Goal: Task Accomplishment & Management: Complete application form

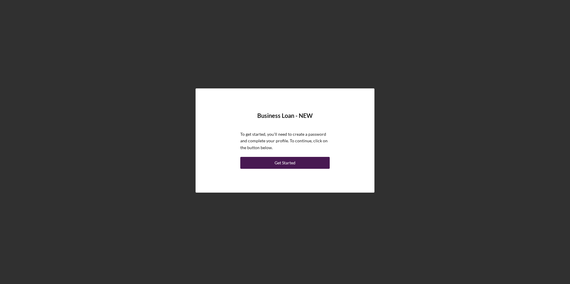
click at [284, 160] on div "Get Started" at bounding box center [285, 163] width 21 height 12
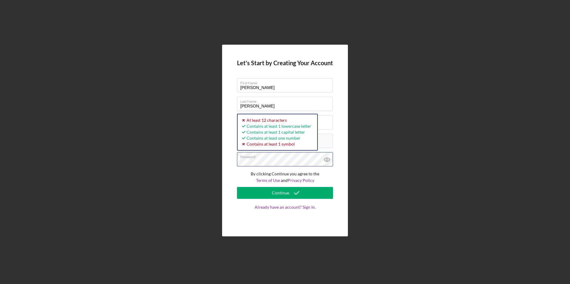
click at [237, 187] on button "Continue" at bounding box center [285, 193] width 96 height 12
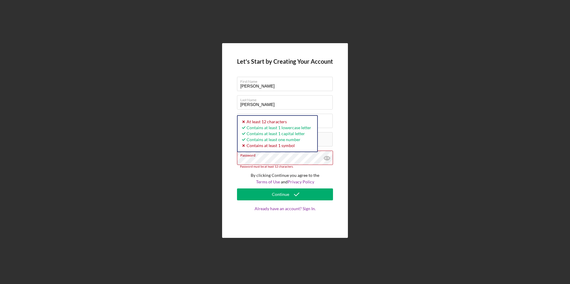
click at [184, 162] on div "Let's Start by Creating Your Account First Name [PERSON_NAME] Last Name [PERSON…" at bounding box center [285, 140] width 564 height 281
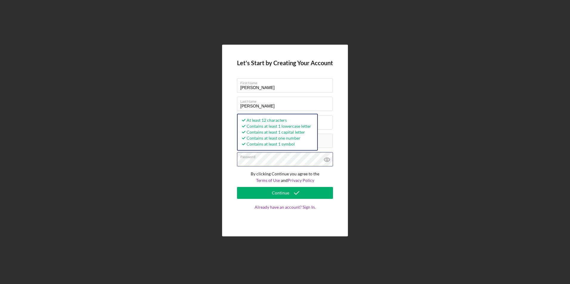
click at [237, 187] on button "Continue" at bounding box center [285, 193] width 96 height 12
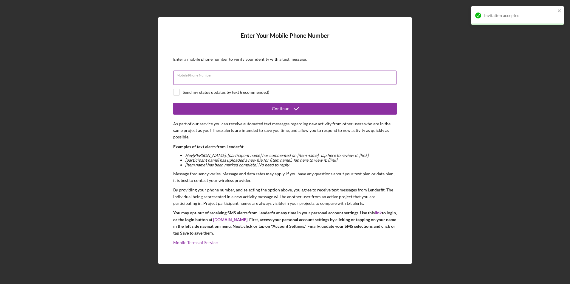
click at [254, 81] on input "Mobile Phone Number" at bounding box center [284, 78] width 223 height 14
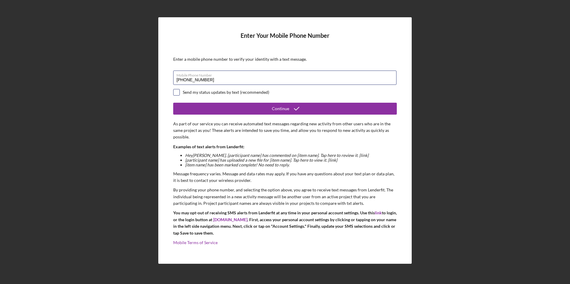
type input "[PHONE_NUMBER]"
click at [177, 90] on input "checkbox" at bounding box center [177, 92] width 6 height 6
checkbox input "true"
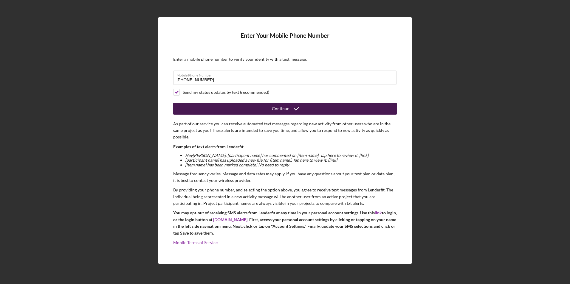
click at [230, 113] on button "Continue" at bounding box center [285, 109] width 224 height 12
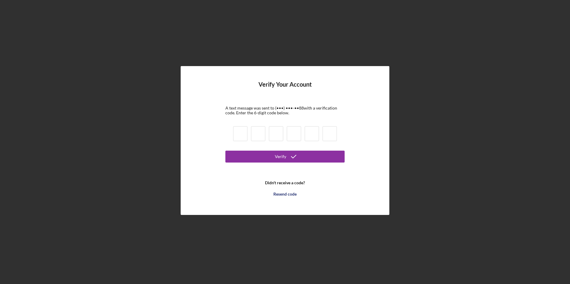
click at [241, 130] on input at bounding box center [240, 133] width 14 height 15
type input "7"
type input "9"
type input "6"
type input "9"
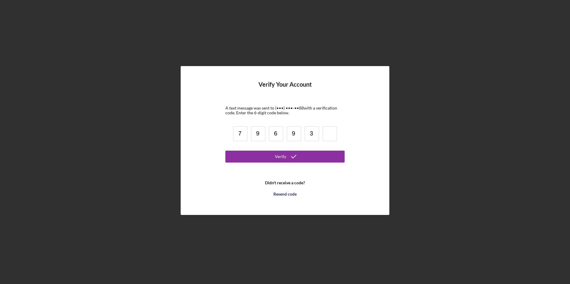
type input "3"
type input "6"
click at [270, 160] on button "Verify" at bounding box center [284, 157] width 119 height 12
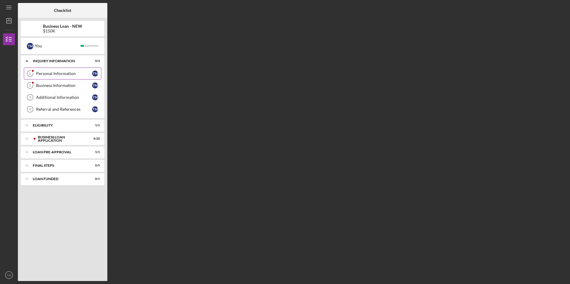
click at [49, 73] on div "Personal Information" at bounding box center [64, 73] width 56 height 5
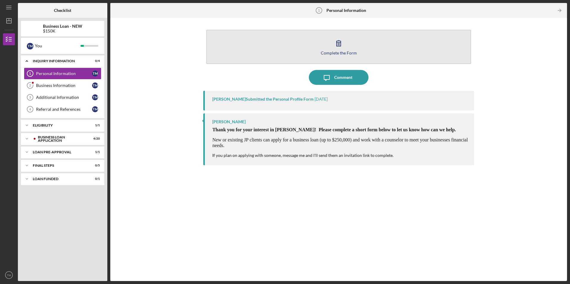
click at [339, 56] on button "Complete the Form Form" at bounding box center [338, 47] width 264 height 34
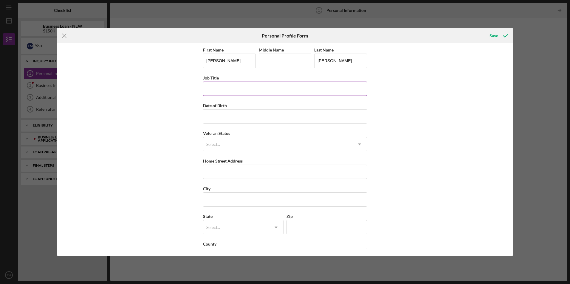
click at [240, 90] on input "Job Title" at bounding box center [285, 89] width 164 height 14
type input "Director"
click at [227, 120] on input "Date of Birth" at bounding box center [285, 116] width 164 height 14
click at [227, 113] on input "08/dd/yyyy" at bounding box center [285, 116] width 164 height 14
type input "0m/dd/yyyy"
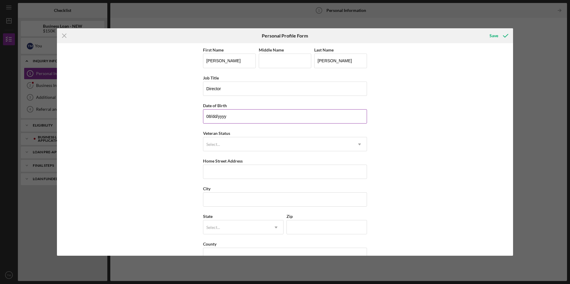
type input "08/dd/yyyy"
click at [212, 115] on input "08/dd/yyyy" at bounding box center [285, 116] width 164 height 14
type input "[DATE]"
type input "10020 [GEOGRAPHIC_DATA]"
type input "saint louis"
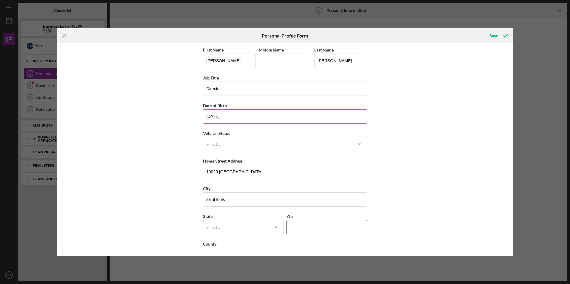
type input "63137"
type input "MO"
type input "[DATE]"
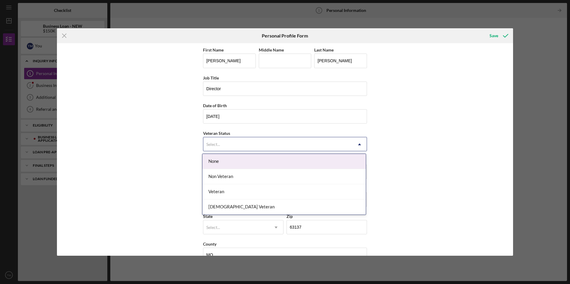
click at [227, 146] on div "Select..." at bounding box center [277, 145] width 149 height 14
click at [227, 161] on div "None" at bounding box center [283, 161] width 163 height 15
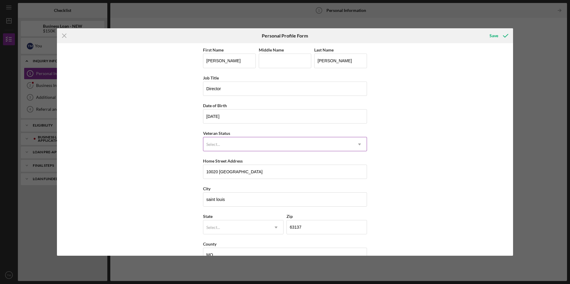
click at [226, 145] on div "Select..." at bounding box center [277, 145] width 149 height 14
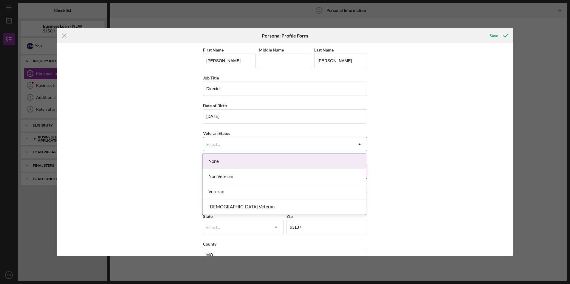
click at [225, 162] on div "None" at bounding box center [283, 161] width 163 height 15
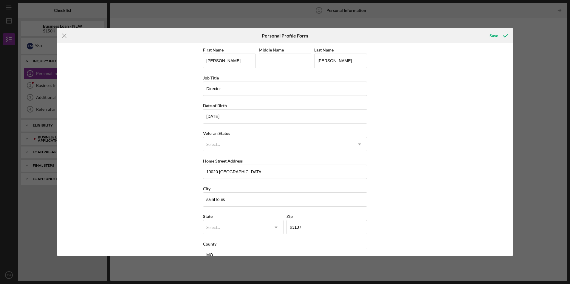
scroll to position [15, 0]
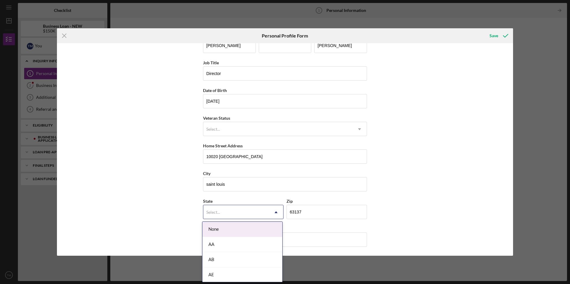
click at [253, 219] on div "Select..." at bounding box center [236, 213] width 66 height 14
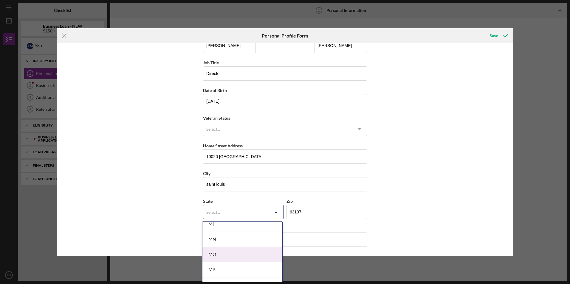
click at [239, 252] on div "MO" at bounding box center [242, 254] width 80 height 15
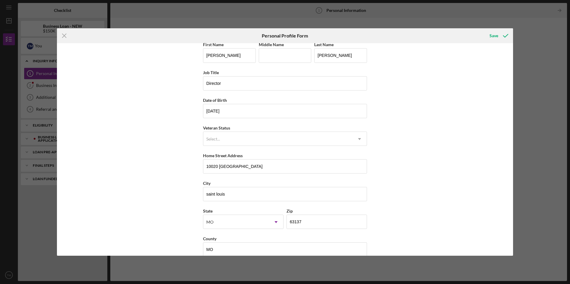
scroll to position [0, 0]
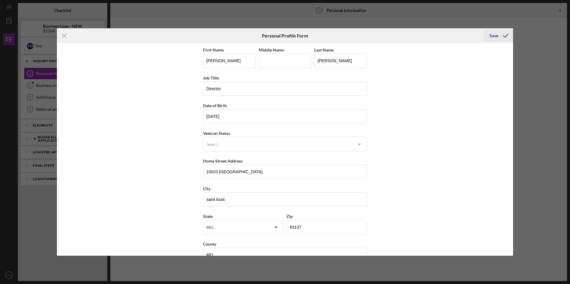
click at [495, 35] on div "Save" at bounding box center [494, 36] width 9 height 12
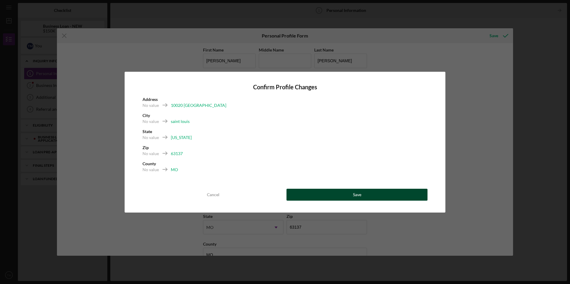
click at [338, 197] on button "Save" at bounding box center [357, 195] width 141 height 12
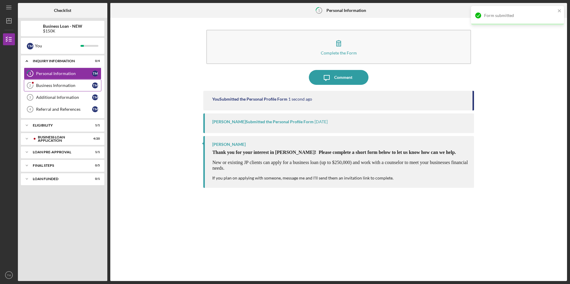
click at [52, 85] on div "Business Information" at bounding box center [64, 85] width 56 height 5
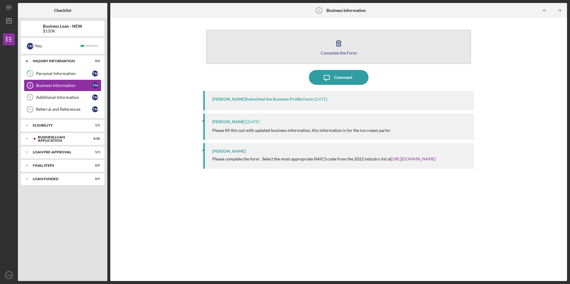
click at [333, 45] on icon "button" at bounding box center [338, 43] width 15 height 15
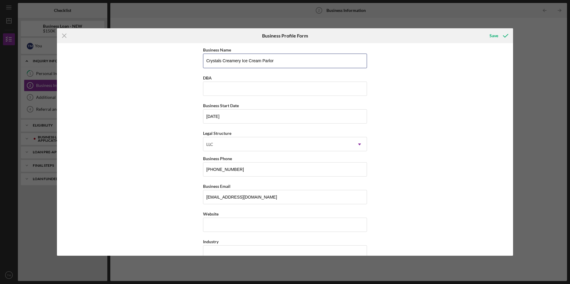
drag, startPoint x: 281, startPoint y: 62, endPoint x: 132, endPoint y: 58, distance: 149.7
click at [132, 58] on div "Business Name Crystals Creamery Ice Cream Parlor DBA Business Start Date [DATE]…" at bounding box center [285, 149] width 456 height 213
click at [236, 60] on input "Heavenly Hearts STEAM Academy" at bounding box center [285, 61] width 164 height 14
type input "Heavenly Hearts Infant Center & STEAM Academy"
click at [227, 117] on input "[DATE]" at bounding box center [285, 116] width 164 height 14
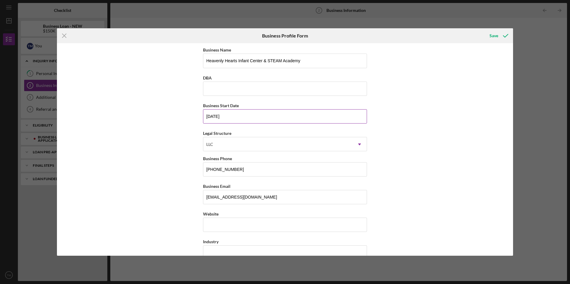
drag, startPoint x: 227, startPoint y: 117, endPoint x: 222, endPoint y: 117, distance: 4.8
click at [222, 117] on input "[DATE]" at bounding box center [285, 116] width 164 height 14
click at [208, 117] on input "[DATE]" at bounding box center [285, 116] width 164 height 14
click at [231, 117] on input "[DATE]" at bounding box center [285, 116] width 164 height 14
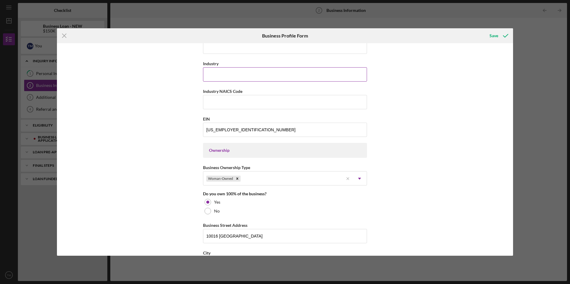
scroll to position [179, 0]
type input "[DATE]"
drag, startPoint x: 235, startPoint y: 130, endPoint x: 192, endPoint y: 129, distance: 42.6
click at [192, 129] on div "Business Name Heavenly Hearts Infant Center & STEAM Academy DBA Business Start …" at bounding box center [285, 149] width 456 height 213
paste input "[US_EMPLOYER_IDENTIFICATION_NUMBER]"
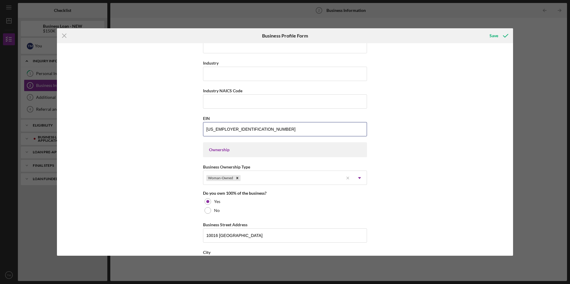
type input "[US_EMPLOYER_IDENTIFICATION_NUMBER]"
click at [253, 152] on div "Ownership" at bounding box center [285, 150] width 152 height 5
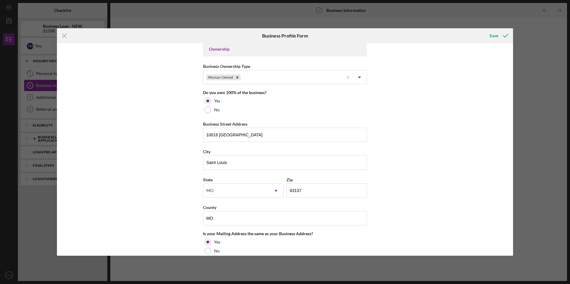
scroll to position [298, 0]
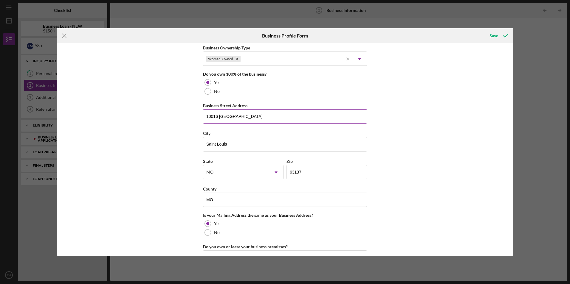
drag, startPoint x: 216, startPoint y: 116, endPoint x: 213, endPoint y: 117, distance: 3.6
click at [213, 117] on input "10016 [GEOGRAPHIC_DATA]" at bounding box center [285, 116] width 164 height 14
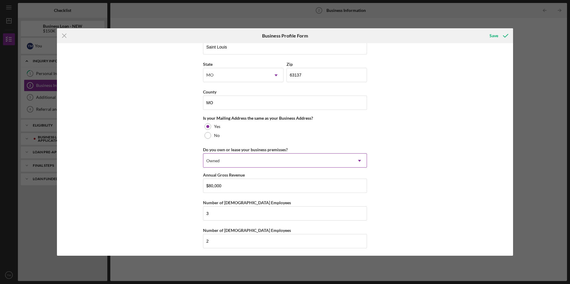
scroll to position [397, 0]
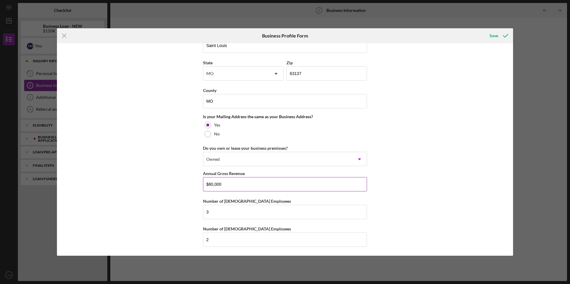
type input "10020 [GEOGRAPHIC_DATA]"
drag, startPoint x: 225, startPoint y: 188, endPoint x: 197, endPoint y: 185, distance: 28.7
click at [197, 185] on div "Business Name Heavenly Hearts Infant Center & STEAM Academy DBA Business Start …" at bounding box center [285, 149] width 456 height 213
type input "$400,000"
drag, startPoint x: 211, startPoint y: 214, endPoint x: 200, endPoint y: 214, distance: 10.4
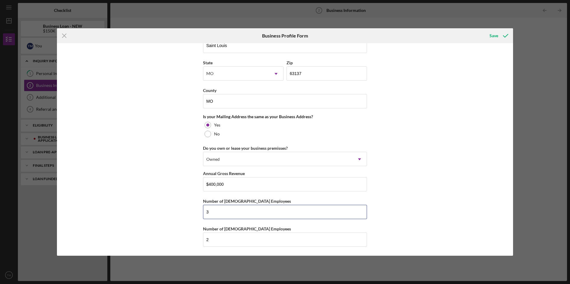
click at [200, 214] on div "Business Name Heavenly Hearts Infant Center & STEAM Academy DBA Business Start …" at bounding box center [285, 149] width 456 height 213
type input "9"
drag, startPoint x: 206, startPoint y: 240, endPoint x: 193, endPoint y: 240, distance: 12.8
click at [193, 240] on div "Business Name Heavenly Hearts Infant Center & STEAM Academy DBA Business Start …" at bounding box center [285, 149] width 456 height 213
type input "0"
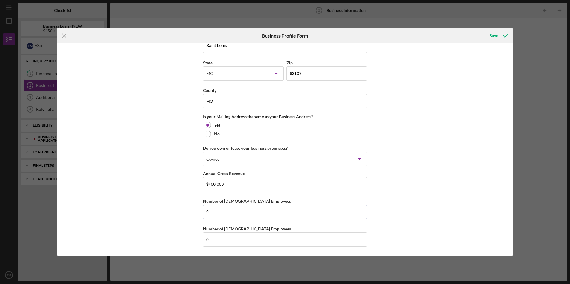
drag, startPoint x: 205, startPoint y: 212, endPoint x: 201, endPoint y: 212, distance: 3.9
click at [201, 212] on div "Business Name Heavenly Hearts Infant Center & STEAM Academy DBA Business Start …" at bounding box center [285, 149] width 456 height 213
type input "8"
click at [498, 35] on icon "submit" at bounding box center [505, 35] width 15 height 15
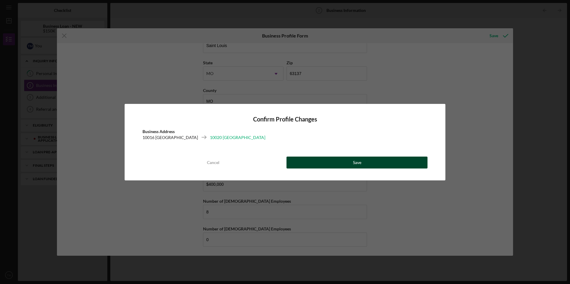
click at [352, 167] on button "Save" at bounding box center [357, 163] width 141 height 12
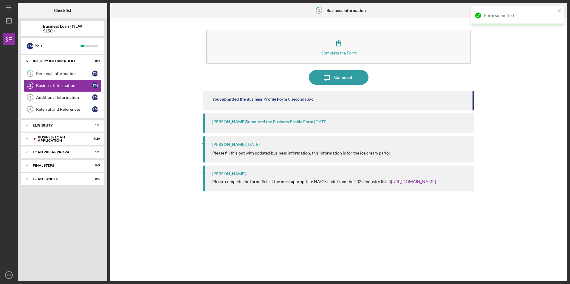
click at [58, 98] on div "Additional Information" at bounding box center [64, 97] width 56 height 5
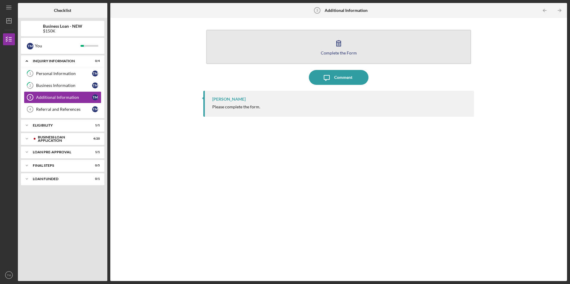
click at [343, 49] on icon "button" at bounding box center [338, 43] width 15 height 15
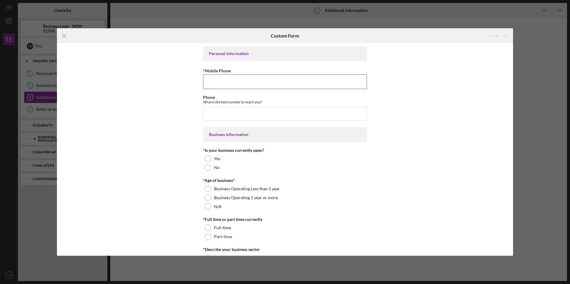
click at [307, 82] on input "*Mobile Phone" at bounding box center [285, 82] width 164 height 14
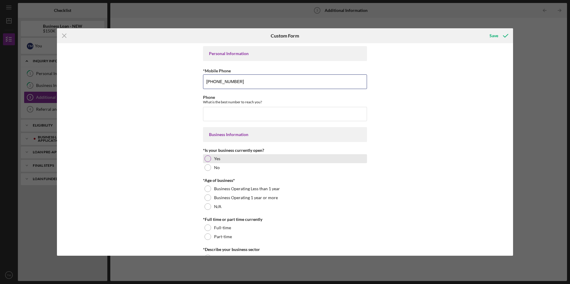
type input "[PHONE_NUMBER]"
click at [208, 161] on div at bounding box center [208, 159] width 7 height 7
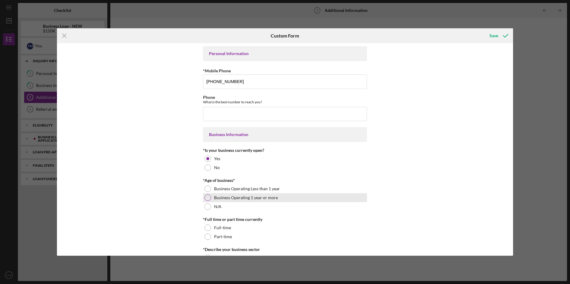
click at [207, 199] on div at bounding box center [208, 198] width 7 height 7
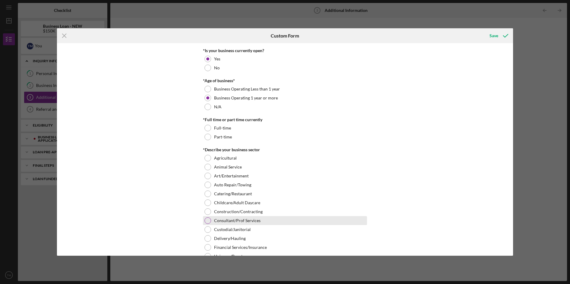
scroll to position [119, 0]
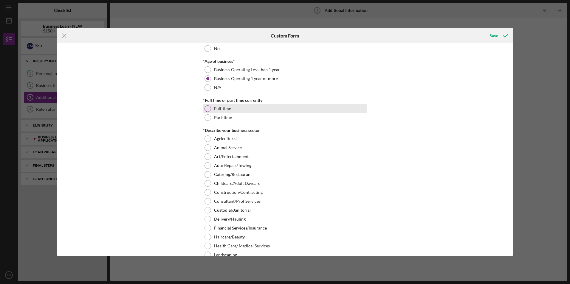
click at [205, 110] on div at bounding box center [208, 109] width 7 height 7
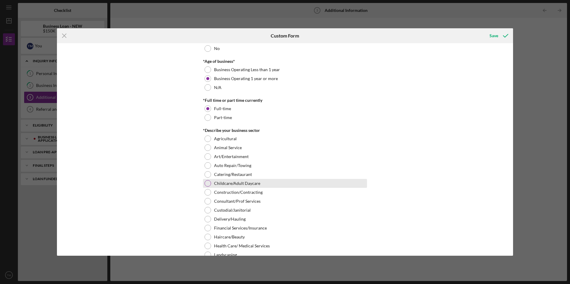
click at [207, 182] on div at bounding box center [208, 183] width 7 height 7
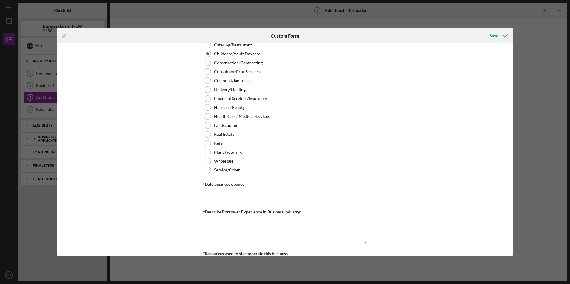
scroll to position [298, 0]
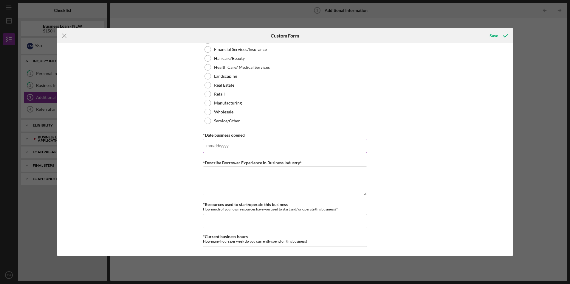
click at [237, 150] on input "*Date business opened" at bounding box center [285, 146] width 164 height 14
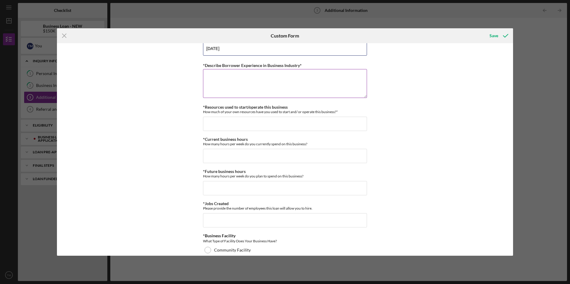
scroll to position [388, 0]
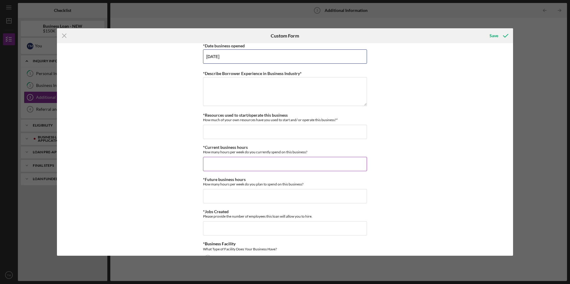
type input "[DATE]"
click at [235, 162] on input "*Current business hours" at bounding box center [285, 164] width 164 height 14
drag, startPoint x: 228, startPoint y: 164, endPoint x: 201, endPoint y: 163, distance: 27.1
click at [201, 163] on div "Personal Information *Mobile Phone [PHONE_NUMBER] Phone What is the best number…" at bounding box center [285, 149] width 456 height 213
type input "6"
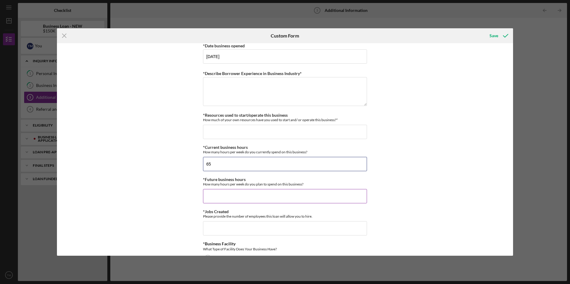
type input "65"
click at [221, 197] on input "*Future business hours" at bounding box center [285, 196] width 164 height 14
drag, startPoint x: 220, startPoint y: 197, endPoint x: 200, endPoint y: 194, distance: 20.2
click at [200, 194] on div "Personal Information *Mobile Phone [PHONE_NUMBER] Phone What is the best number…" at bounding box center [285, 149] width 456 height 213
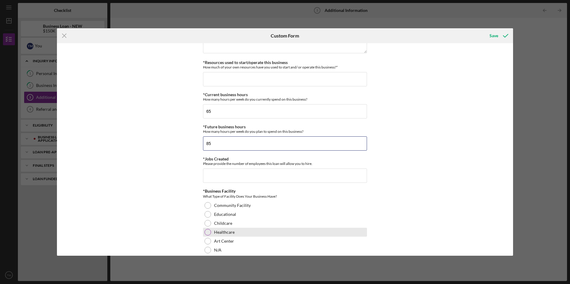
scroll to position [447, 0]
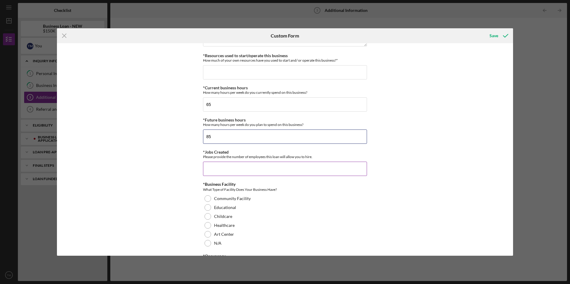
type input "85"
click at [216, 172] on input "*Jobs Created" at bounding box center [285, 169] width 164 height 14
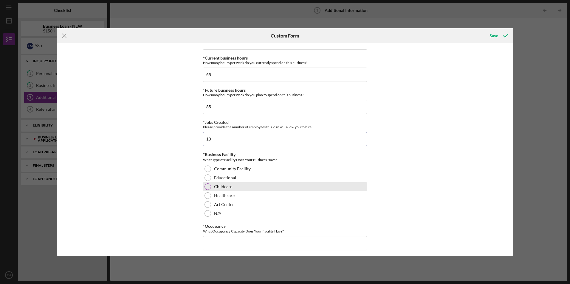
type input "10"
click at [208, 190] on div "Childcare" at bounding box center [285, 186] width 164 height 9
click at [226, 242] on input "*Occupancy" at bounding box center [285, 243] width 164 height 14
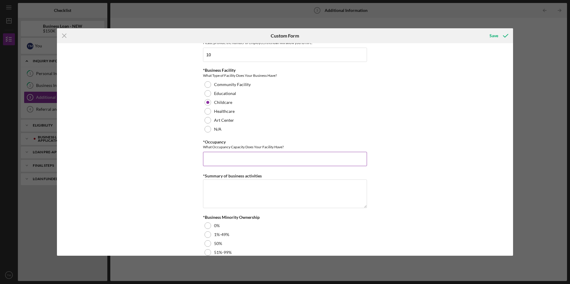
scroll to position [596, 0]
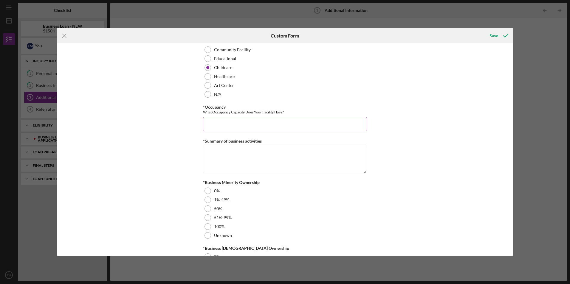
click at [226, 127] on input "*Occupancy" at bounding box center [285, 124] width 164 height 14
type input "39"
click at [216, 154] on textarea "*Summary of business activities" at bounding box center [285, 159] width 164 height 29
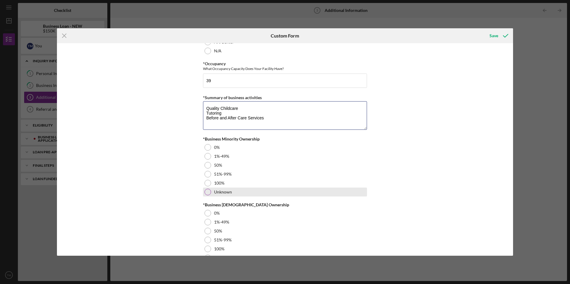
scroll to position [655, 0]
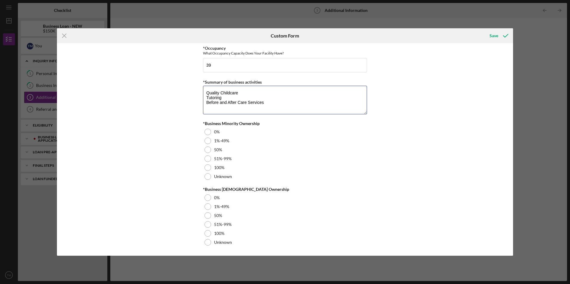
type textarea "Quality Childcare Tutoring Before and After Care Services"
click at [202, 169] on div "Personal Information *Mobile Phone [PHONE_NUMBER] Phone What is the best number…" at bounding box center [285, 149] width 456 height 213
click at [206, 170] on div at bounding box center [208, 168] width 7 height 7
click at [205, 236] on div at bounding box center [208, 233] width 7 height 7
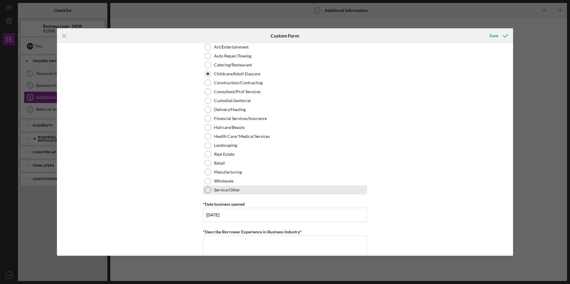
scroll to position [268, 0]
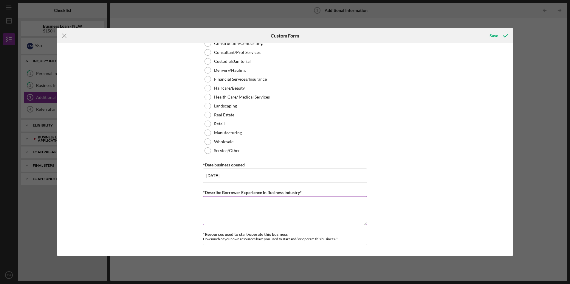
click at [253, 207] on textarea "*Describe Borrower Experience in Business Industry*" at bounding box center [285, 211] width 164 height 29
click at [295, 219] on textarea "Childcare provider for 11 years. Associate Degree in Early Childhood" at bounding box center [285, 211] width 164 height 29
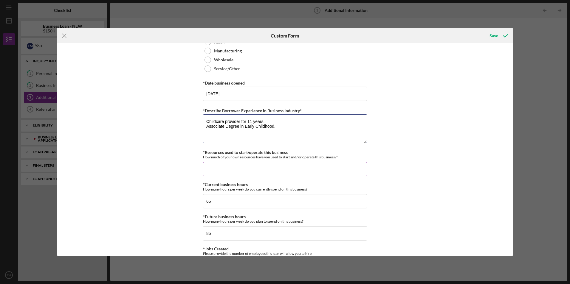
scroll to position [358, 0]
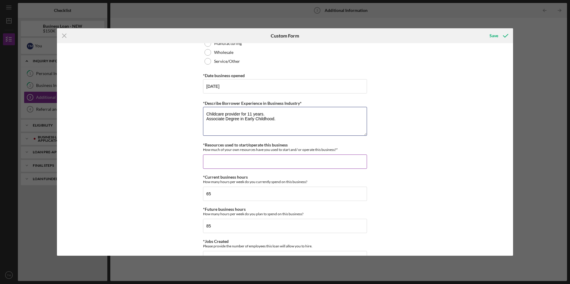
type textarea "Childcare provider for 11 years. Associate Degree in Early Childhood."
click at [279, 160] on input "*Resources used to start/operate this business" at bounding box center [285, 162] width 164 height 14
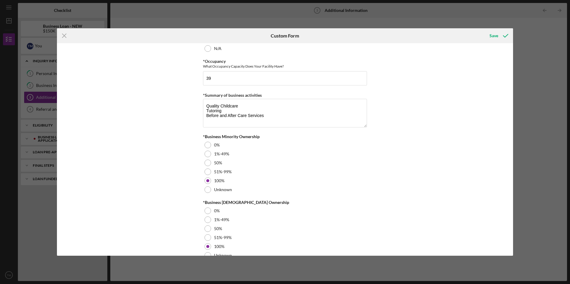
scroll to position [655, 0]
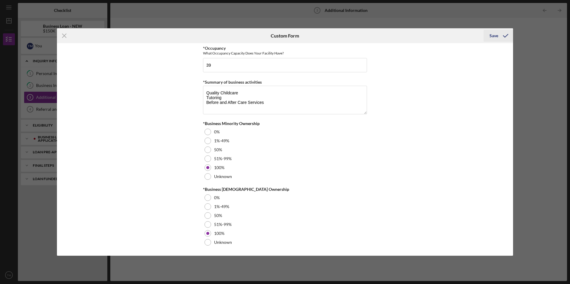
type input "$20,000"
click at [493, 33] on div "Save" at bounding box center [494, 36] width 9 height 12
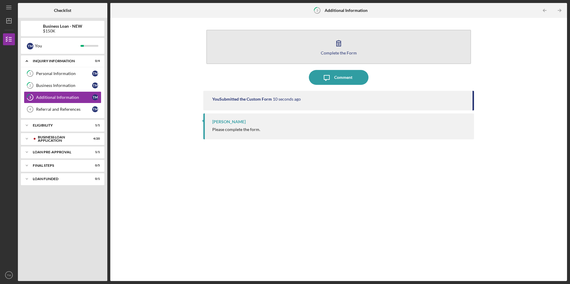
click at [339, 49] on icon "button" at bounding box center [338, 43] width 15 height 15
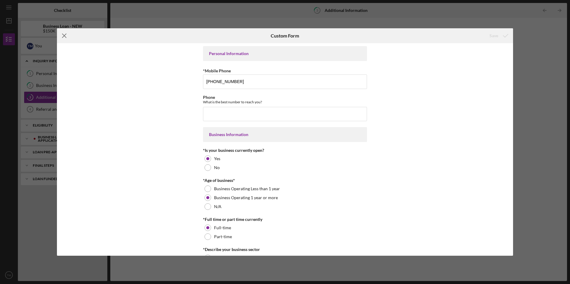
click at [64, 35] on line at bounding box center [64, 36] width 4 height 4
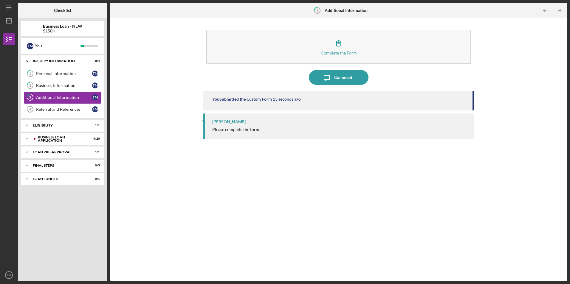
click at [35, 108] on icon "Referral and References 4" at bounding box center [30, 109] width 15 height 15
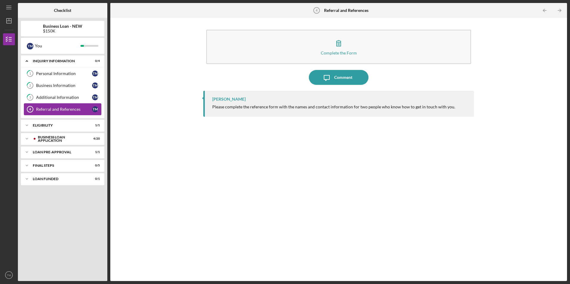
click at [52, 109] on div "Referral and References" at bounding box center [64, 109] width 56 height 5
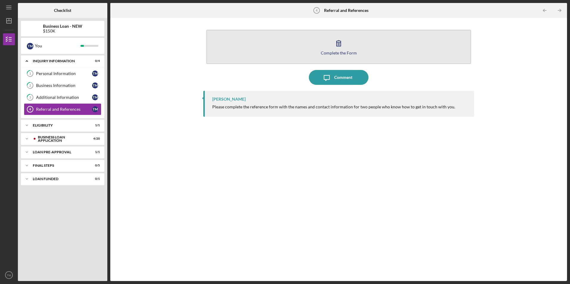
click at [337, 46] on icon "button" at bounding box center [339, 44] width 4 height 6
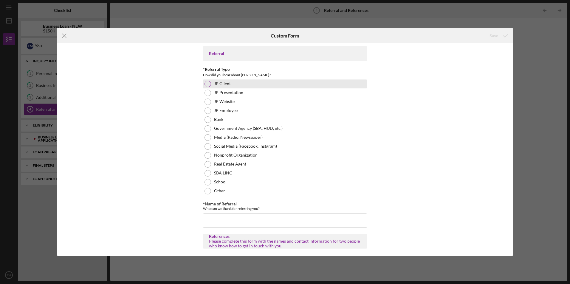
click at [208, 82] on div at bounding box center [208, 84] width 7 height 7
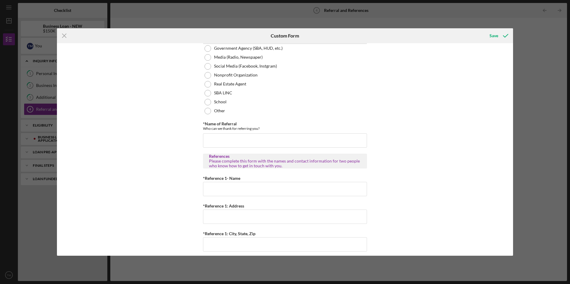
scroll to position [89, 0]
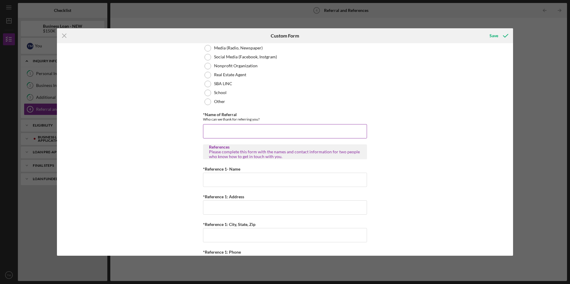
click at [222, 126] on input "*Name of Referral" at bounding box center [285, 131] width 164 height 14
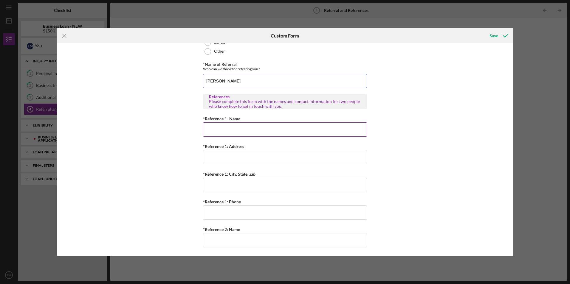
scroll to position [179, 0]
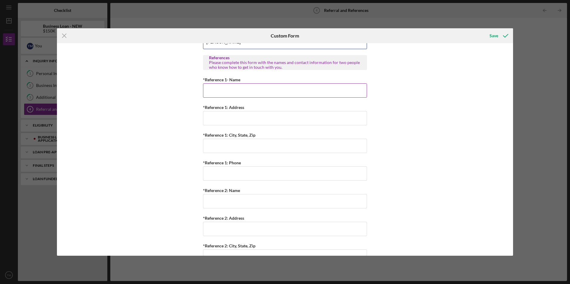
type input "[PERSON_NAME]"
click at [238, 94] on input "*Reference 1- Name" at bounding box center [285, 90] width 164 height 14
type input "[PERSON_NAME]"
click at [219, 121] on input "*Reference 1: Address" at bounding box center [285, 118] width 164 height 14
type input "6757 Olive"
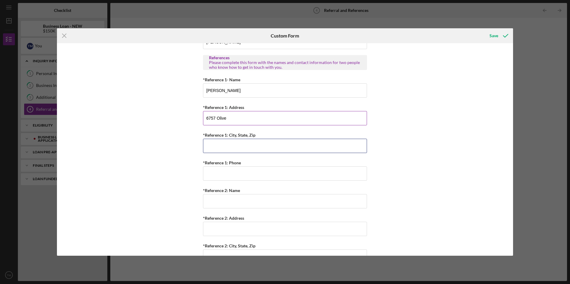
type input "Saint Louis"
type input "[PHONE_NUMBER]"
click at [251, 195] on input "*Reference 2: Name" at bounding box center [285, 201] width 164 height 14
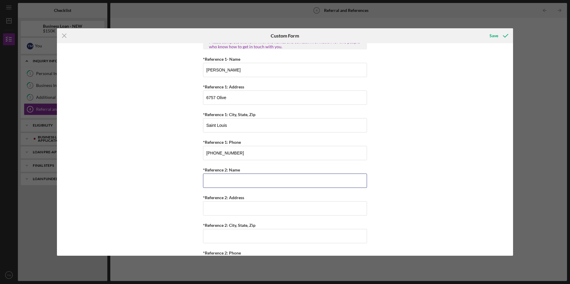
scroll to position [224, 0]
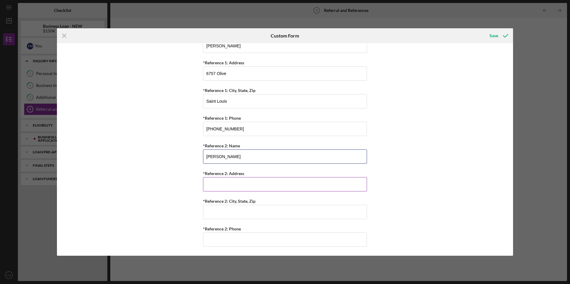
type input "[PERSON_NAME]"
click at [236, 180] on input "*Reference 2: Address" at bounding box center [285, 184] width 164 height 14
type input "[GEOGRAPHIC_DATA]"
type input "Saint Louis"
type input "[PHONE_NUMBER]"
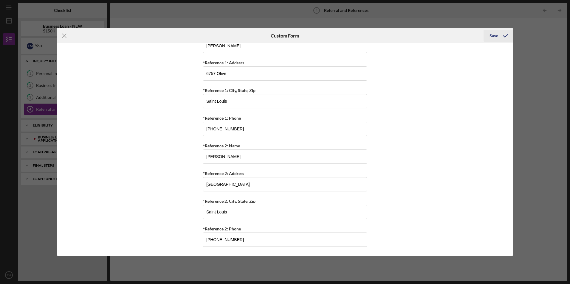
click at [499, 35] on icon "submit" at bounding box center [505, 35] width 15 height 15
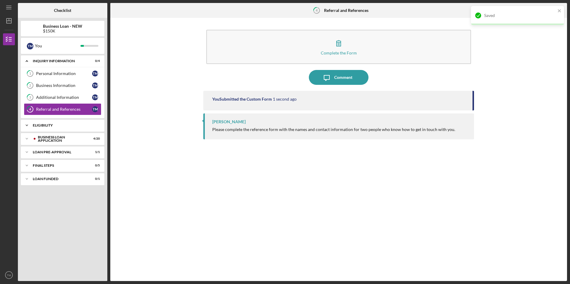
click at [36, 127] on div "ELIGIBILITY" at bounding box center [65, 126] width 64 height 4
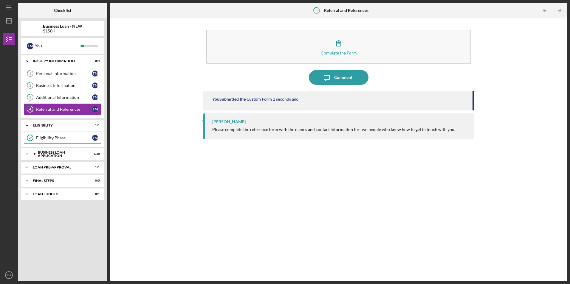
click at [36, 140] on div "Eligibility Phase" at bounding box center [64, 138] width 56 height 5
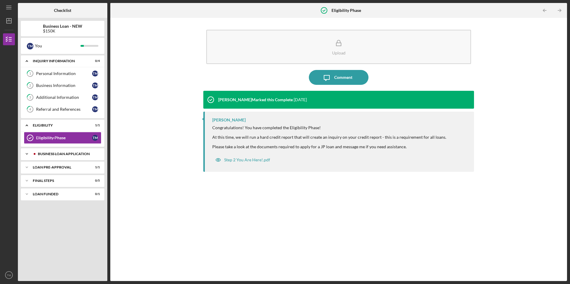
click at [39, 155] on div "BUSINESS LOAN APPLICATION" at bounding box center [67, 154] width 59 height 4
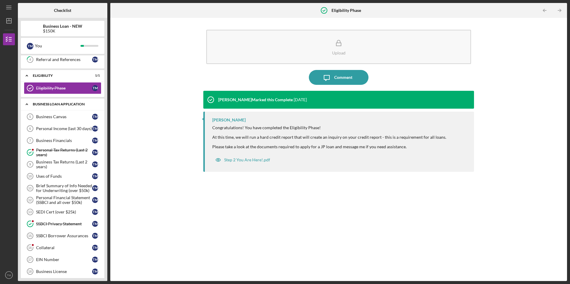
scroll to position [60, 0]
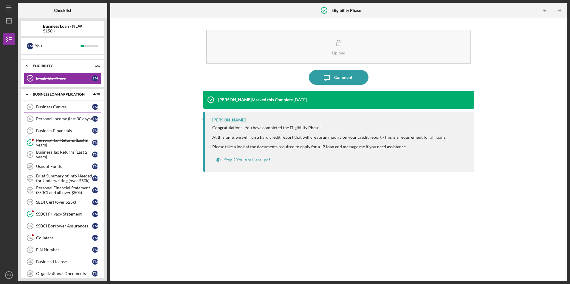
click at [51, 107] on div "Business Canvas" at bounding box center [64, 107] width 56 height 5
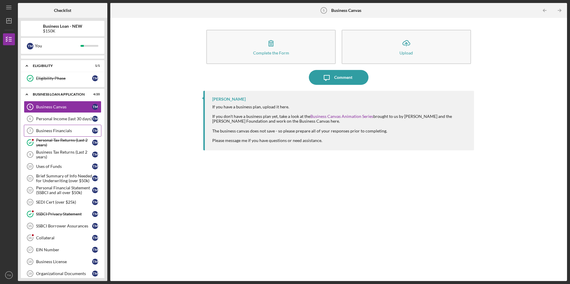
click at [50, 133] on div "Business Financials" at bounding box center [64, 131] width 56 height 5
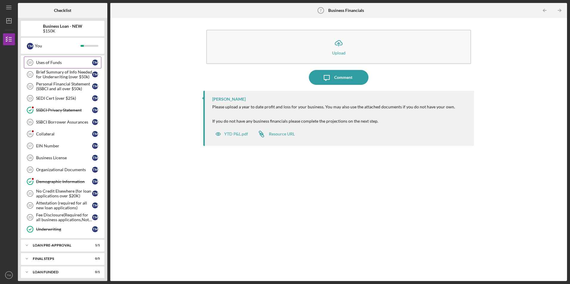
scroll to position [167, 0]
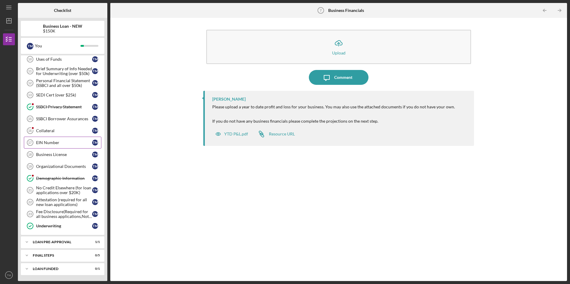
click at [53, 144] on div "EIN Number" at bounding box center [64, 142] width 56 height 5
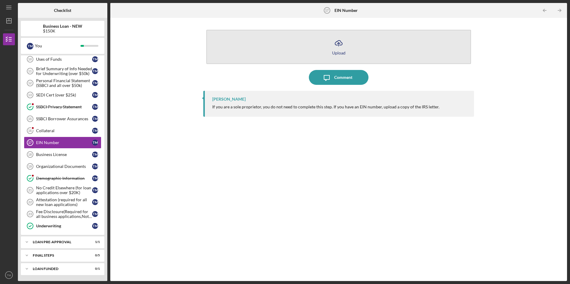
click at [339, 49] on icon "Icon/Upload" at bounding box center [338, 43] width 15 height 15
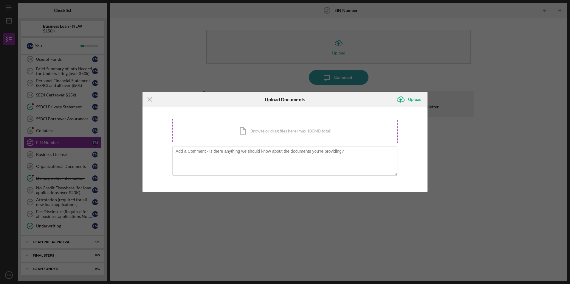
click at [312, 130] on div "Icon/Document Browse or drag files here (max 100MB total) Tap to choose files o…" at bounding box center [284, 131] width 225 height 24
click at [150, 100] on line at bounding box center [150, 100] width 4 height 4
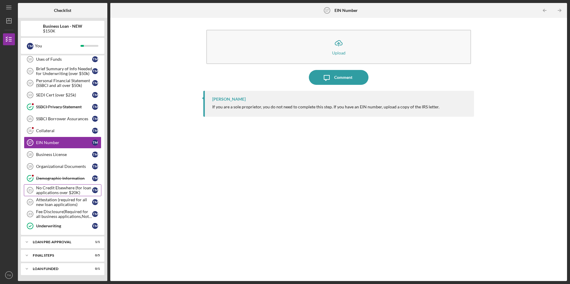
click at [64, 191] on div "No Credit Elsewhere (for loan applications over $20K)" at bounding box center [64, 191] width 56 height 10
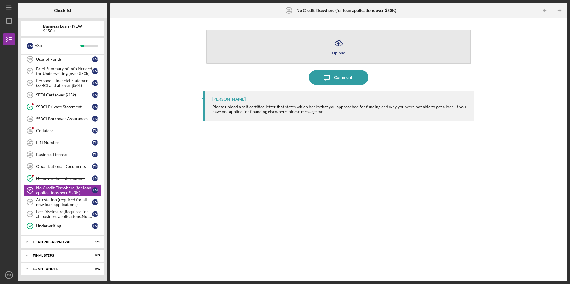
click at [342, 44] on icon "Icon/Upload" at bounding box center [338, 43] width 15 height 15
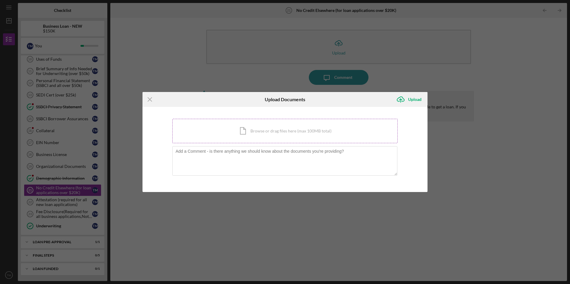
click at [263, 134] on div "Icon/Document Browse or drag files here (max 100MB total) Tap to choose files o…" at bounding box center [284, 131] width 225 height 24
click at [150, 98] on icon "Icon/Menu Close" at bounding box center [150, 99] width 15 height 15
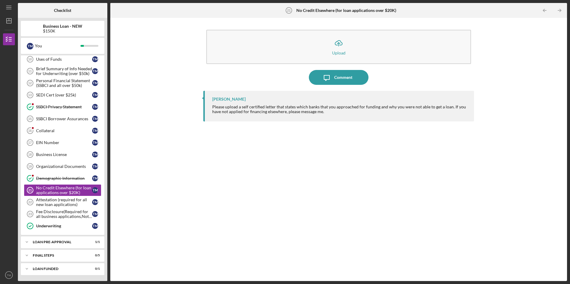
click at [237, 111] on div "Please upload a self certified letter that states which banks that you approach…" at bounding box center [340, 110] width 256 height 10
click at [40, 213] on div "Fee Disclosure(Required for all business applications,Not needed for Contractor…" at bounding box center [64, 215] width 56 height 10
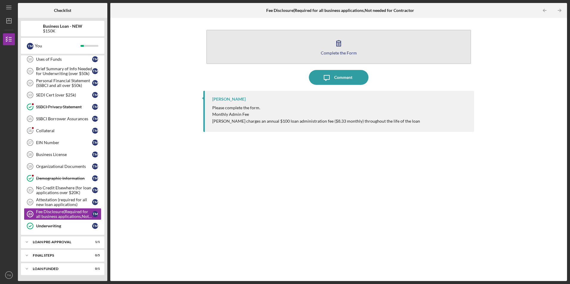
click at [332, 49] on icon "button" at bounding box center [338, 43] width 15 height 15
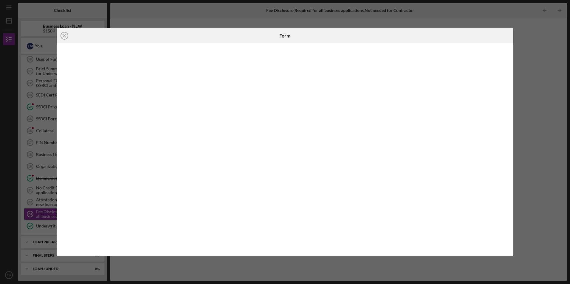
click at [44, 202] on div "Icon/Close Form" at bounding box center [285, 142] width 570 height 284
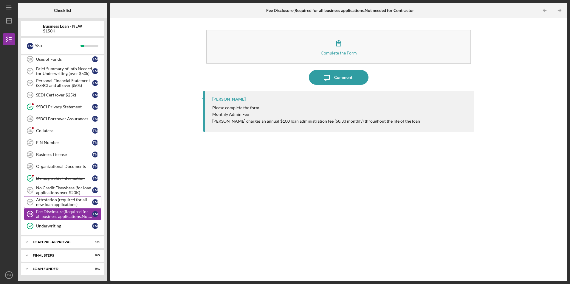
click at [44, 202] on div "Attestation (required for all new loan applications)" at bounding box center [64, 203] width 56 height 10
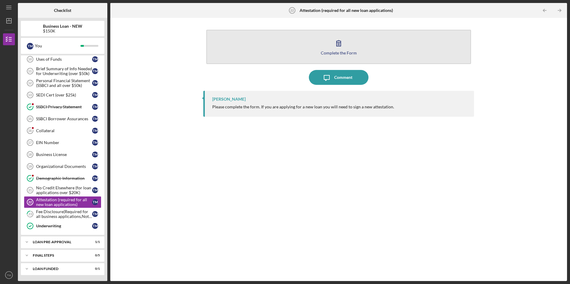
click at [340, 44] on icon "button" at bounding box center [339, 44] width 4 height 6
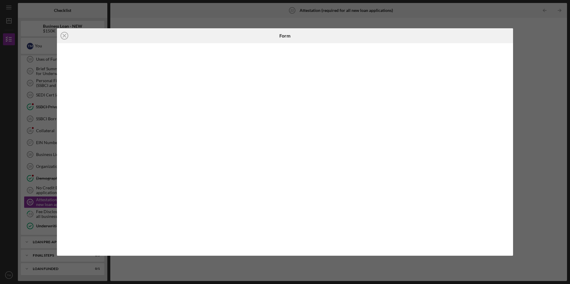
click at [40, 166] on div "Icon/Close Form" at bounding box center [285, 142] width 570 height 284
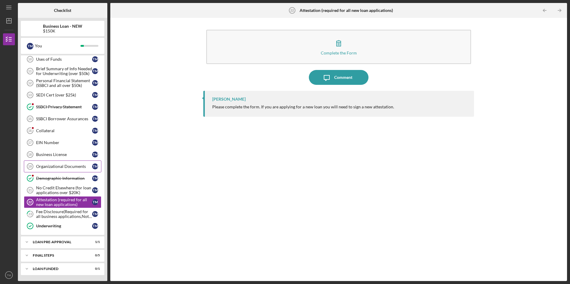
click at [40, 166] on div "Organizational Documents" at bounding box center [64, 166] width 56 height 5
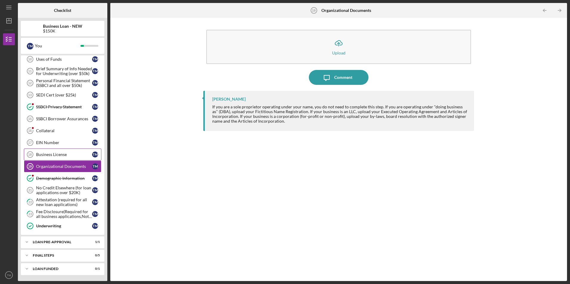
click at [55, 153] on div "Business License" at bounding box center [64, 154] width 56 height 5
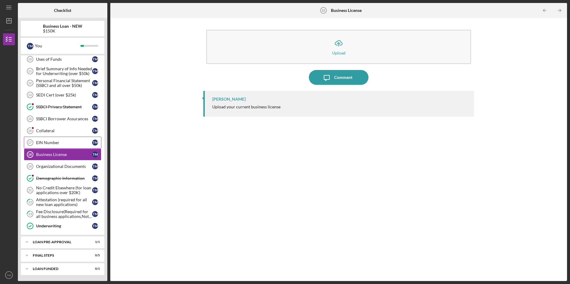
click at [53, 142] on div "EIN Number" at bounding box center [64, 142] width 56 height 5
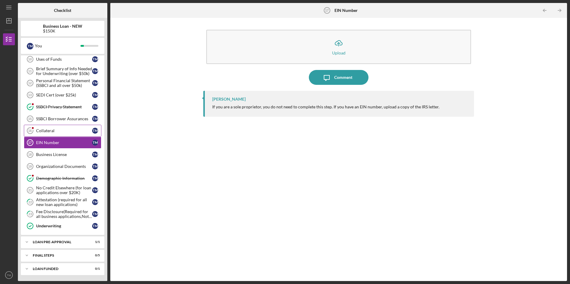
click at [50, 132] on div "Collateral" at bounding box center [64, 131] width 56 height 5
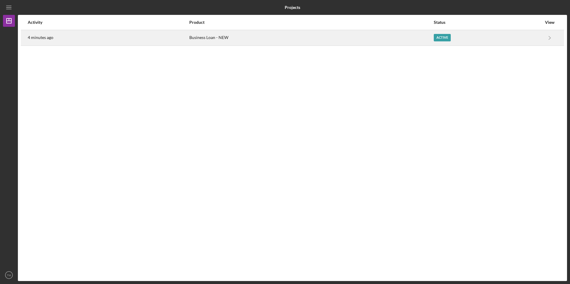
click at [438, 38] on div "Active" at bounding box center [442, 37] width 17 height 7
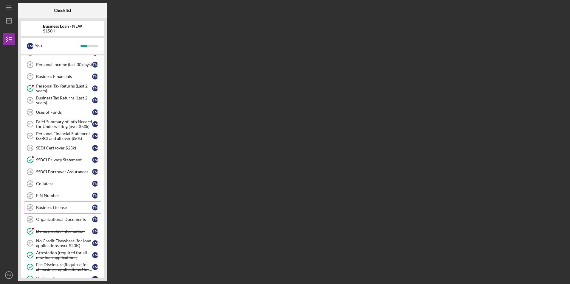
scroll to position [60, 0]
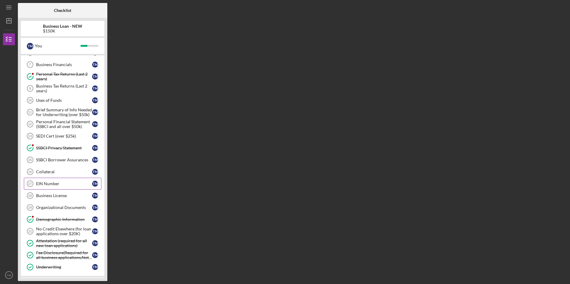
click at [55, 185] on div "EIN Number" at bounding box center [64, 184] width 56 height 5
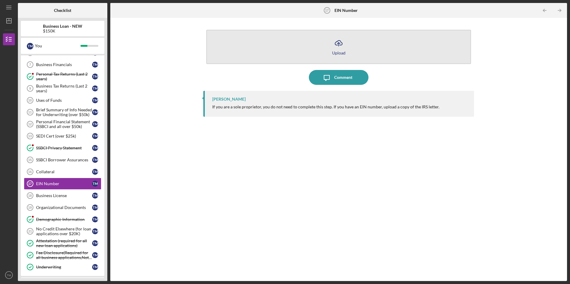
click at [342, 49] on icon "Icon/Upload" at bounding box center [338, 43] width 15 height 15
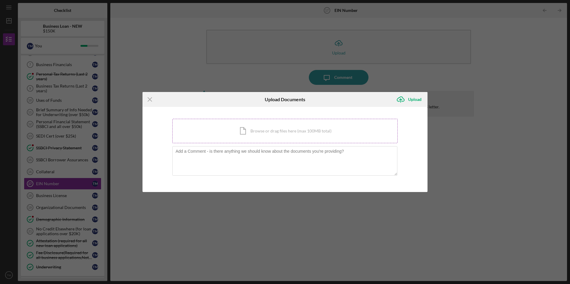
click at [268, 130] on div "Icon/Document Browse or drag files here (max 100MB total) Tap to choose files o…" at bounding box center [284, 131] width 225 height 24
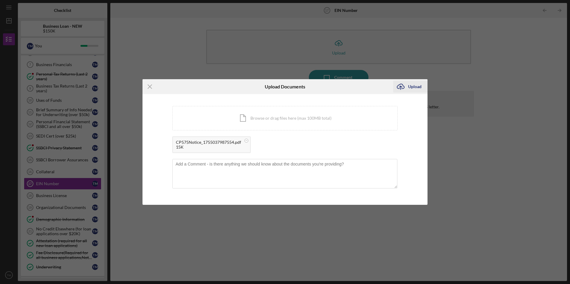
click at [415, 86] on div "Upload" at bounding box center [414, 87] width 13 height 12
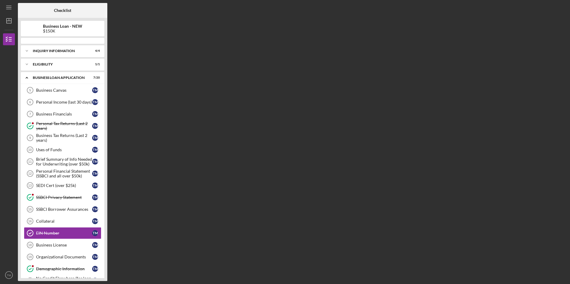
scroll to position [72, 0]
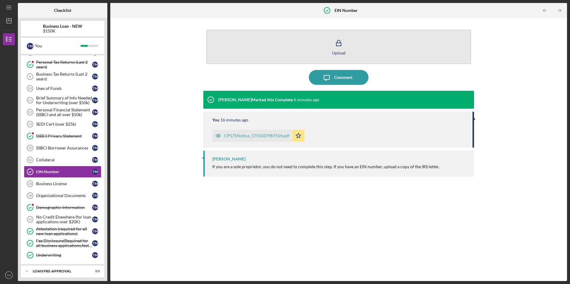
click at [338, 51] on div "Upload" at bounding box center [338, 53] width 13 height 4
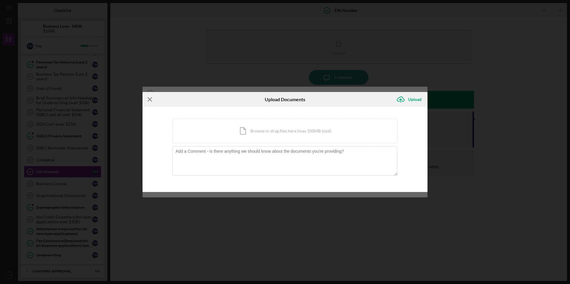
click at [149, 97] on icon "Icon/Menu Close" at bounding box center [150, 99] width 15 height 15
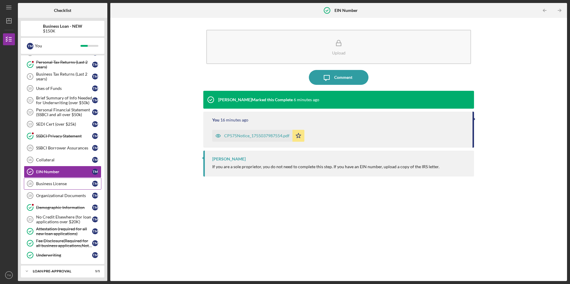
click at [58, 185] on div "Business License" at bounding box center [64, 184] width 56 height 5
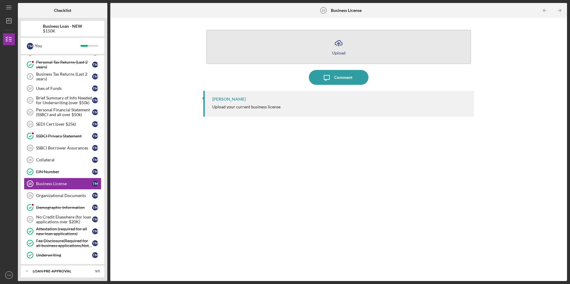
click at [338, 48] on icon "Icon/Upload" at bounding box center [338, 43] width 15 height 15
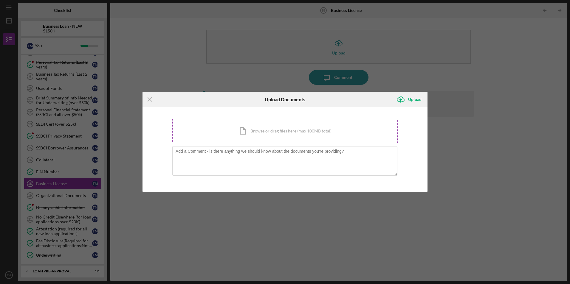
click at [269, 131] on div "Icon/Document Browse or drag files here (max 100MB total) Tap to choose files o…" at bounding box center [284, 131] width 225 height 24
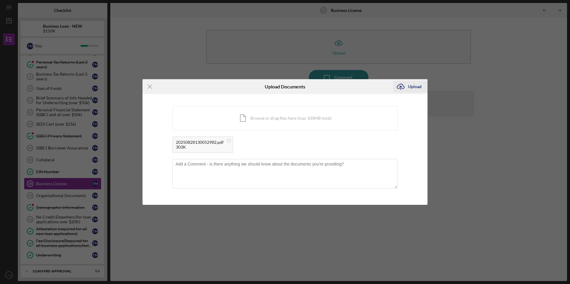
click at [409, 86] on div "Upload" at bounding box center [414, 87] width 13 height 12
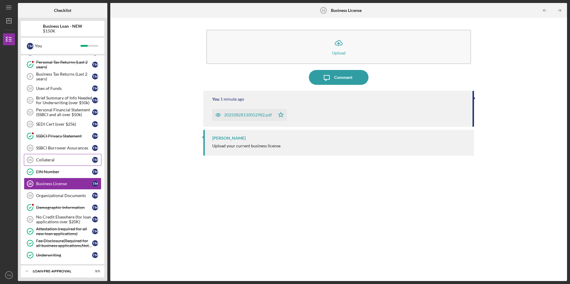
click at [48, 160] on div "Collateral" at bounding box center [64, 160] width 56 height 5
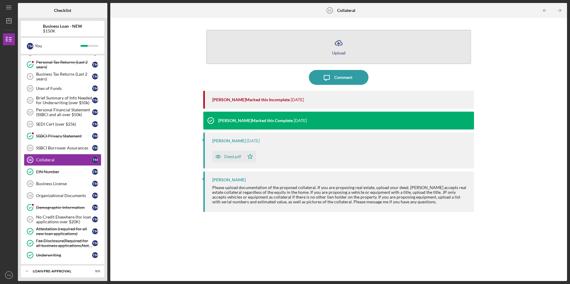
click at [339, 48] on icon "Icon/Upload" at bounding box center [338, 43] width 15 height 15
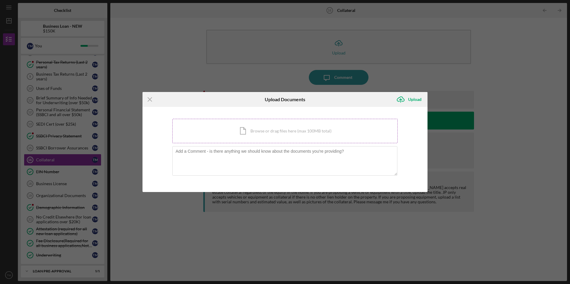
click at [277, 128] on div "Icon/Document Browse or drag files here (max 100MB total) Tap to choose files o…" at bounding box center [284, 131] width 225 height 24
click at [292, 131] on div "Icon/Document Browse or drag files here (max 100MB total) Tap to choose files o…" at bounding box center [284, 131] width 225 height 24
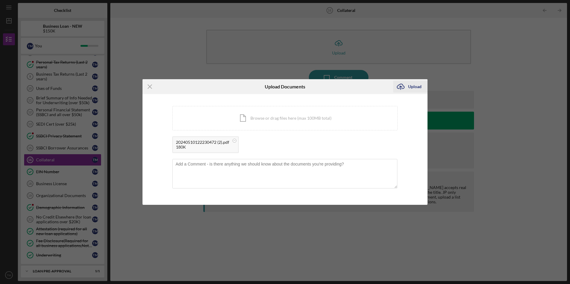
click at [402, 86] on icon "Icon/Upload" at bounding box center [400, 86] width 15 height 15
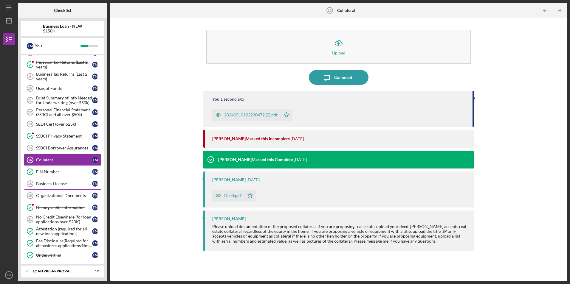
click at [66, 182] on div "Business License" at bounding box center [64, 184] width 56 height 5
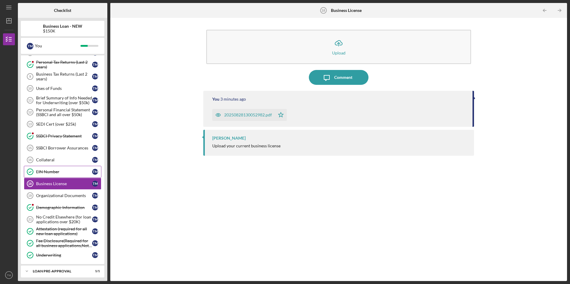
click at [57, 171] on div "EIN Number" at bounding box center [64, 172] width 56 height 5
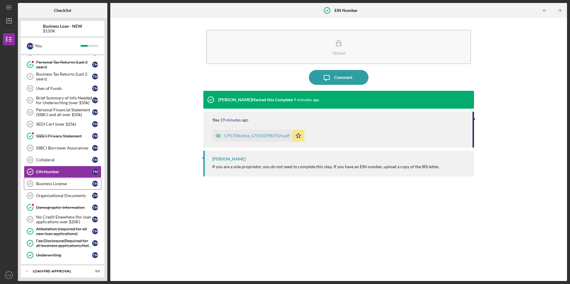
click at [58, 188] on link "Business License 18 Business License T M" at bounding box center [63, 184] width 78 height 12
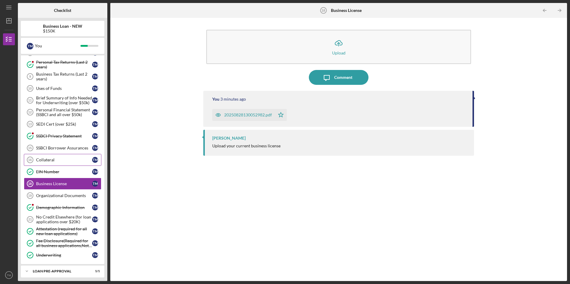
click at [53, 160] on div "Collateral" at bounding box center [64, 160] width 56 height 5
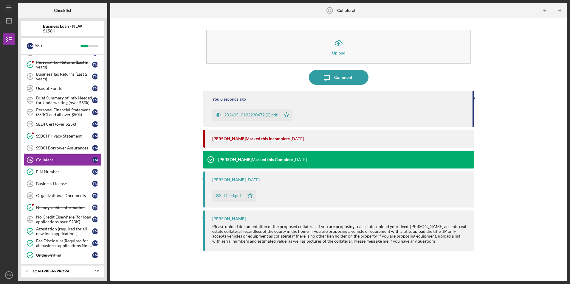
click at [57, 149] on div "SSBCI Borrower Assurances" at bounding box center [64, 148] width 56 height 5
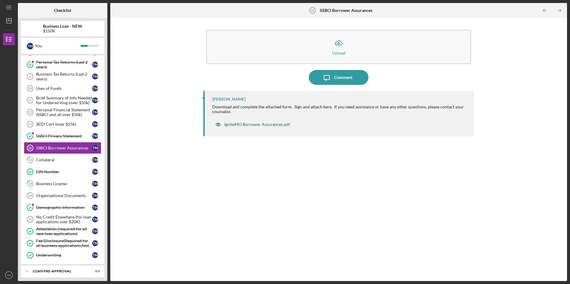
click at [259, 126] on div "IgniteMO Borrower Assurances.pdf" at bounding box center [257, 124] width 66 height 5
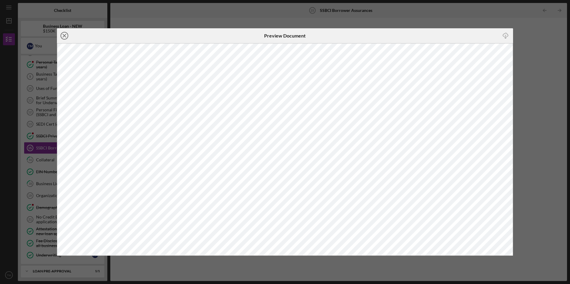
click at [62, 35] on icon "Icon/Close" at bounding box center [64, 35] width 15 height 15
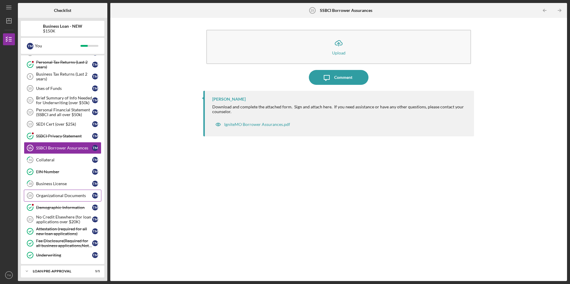
click at [76, 197] on div "Organizational Documents" at bounding box center [64, 196] width 56 height 5
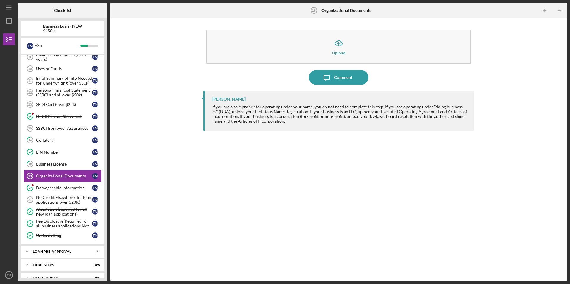
scroll to position [101, 0]
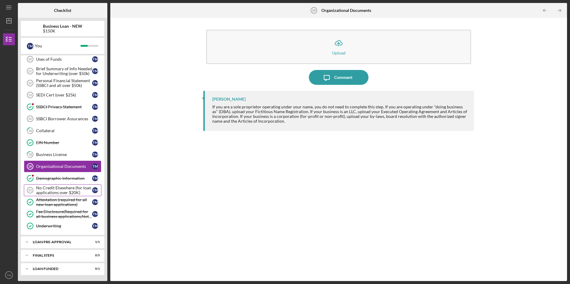
click at [76, 185] on link "No Credit Elsewhere (for loan applications over $20K) 21 No Credit Elsewhere (f…" at bounding box center [63, 191] width 78 height 12
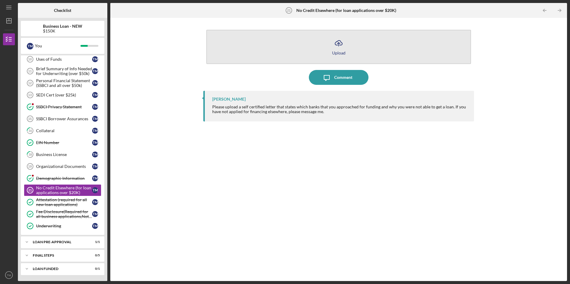
click at [341, 50] on button "Icon/Upload Upload" at bounding box center [338, 47] width 264 height 34
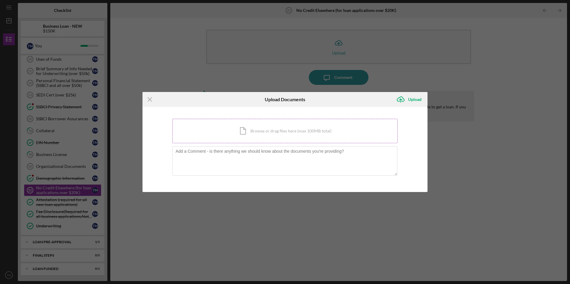
click at [285, 134] on div "Icon/Document Browse or drag files here (max 100MB total) Tap to choose files o…" at bounding box center [284, 131] width 225 height 24
click at [121, 143] on div "Icon/Menu Close Upload Documents Icon/Upload Upload You're uploading documents …" at bounding box center [285, 142] width 570 height 284
click at [148, 98] on icon "Icon/Menu Close" at bounding box center [150, 99] width 15 height 15
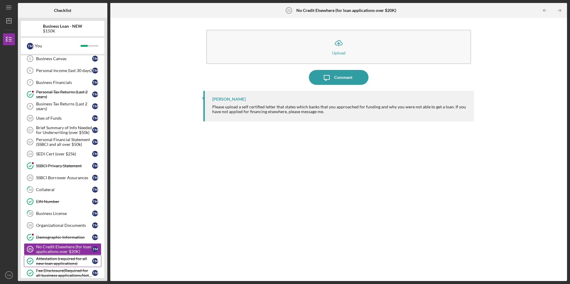
scroll to position [41, 0]
click at [58, 130] on div "Brief Summary of Info Needed for Underwriting (over $50k)" at bounding box center [64, 131] width 56 height 10
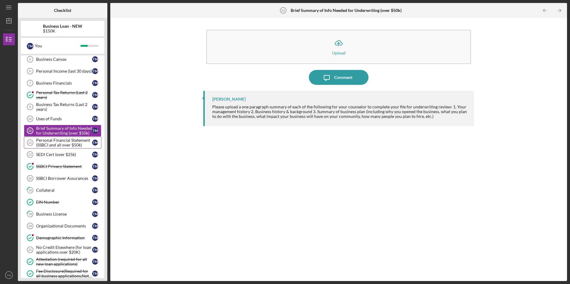
click at [53, 142] on div "Personal Financial Statement (SSBCI and all over $50k)" at bounding box center [64, 143] width 56 height 10
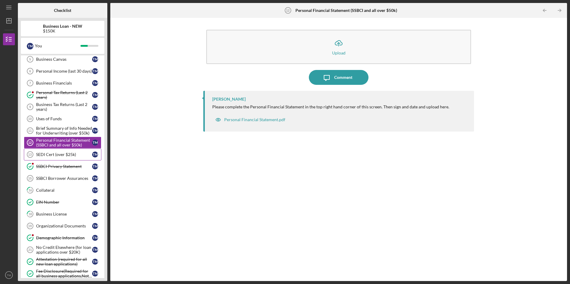
click at [48, 155] on div "SEDI Cert (over $25k)" at bounding box center [64, 154] width 56 height 5
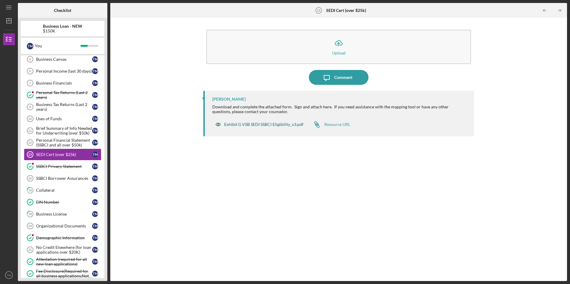
click at [260, 125] on div "Exhibit G VSB SEDI SSBCI Eligibility_v3.pdf" at bounding box center [263, 124] width 79 height 5
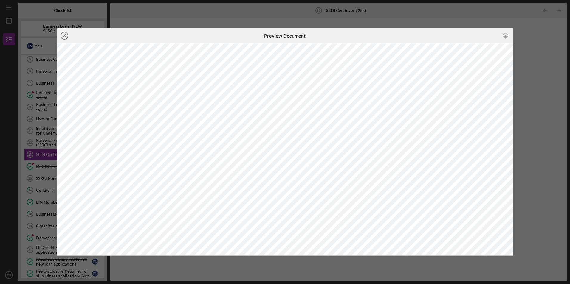
click at [62, 36] on icon "Icon/Close" at bounding box center [64, 35] width 15 height 15
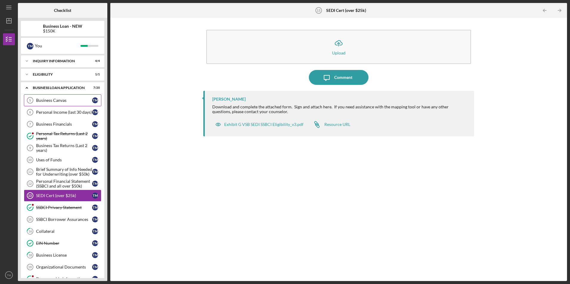
click at [50, 98] on div "Business Canvas" at bounding box center [64, 100] width 56 height 5
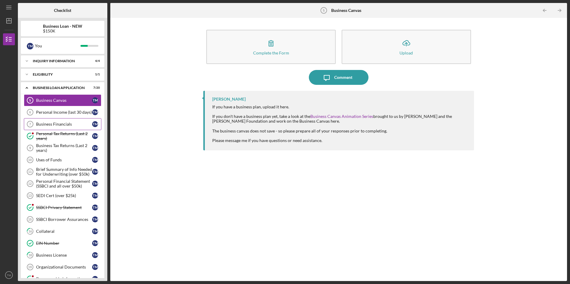
click at [42, 124] on div "Business Financials" at bounding box center [64, 124] width 56 height 5
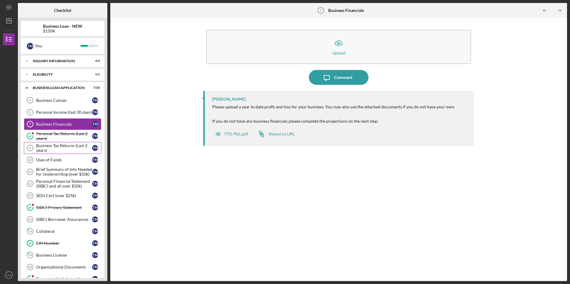
click at [41, 151] on div "Business Tax Returns (Last 2 years)" at bounding box center [64, 148] width 56 height 10
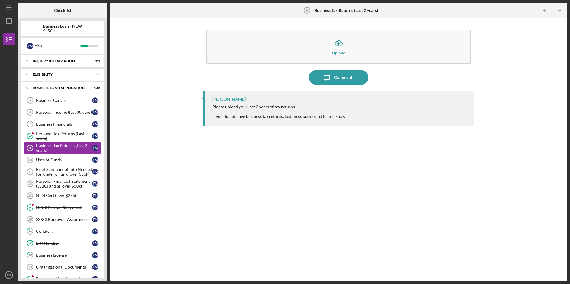
click at [42, 160] on div "Uses of Funds" at bounding box center [64, 160] width 56 height 5
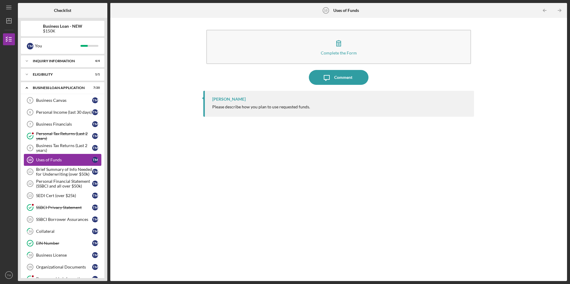
scroll to position [30, 0]
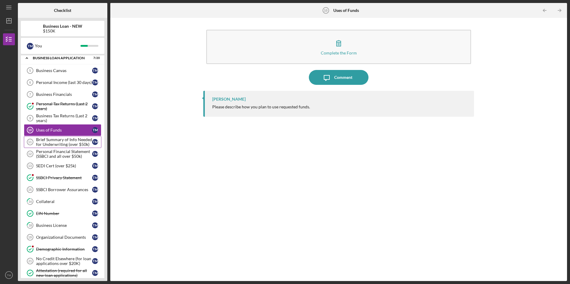
click at [51, 144] on div "Brief Summary of Info Needed for Underwriting (over $50k)" at bounding box center [64, 142] width 56 height 10
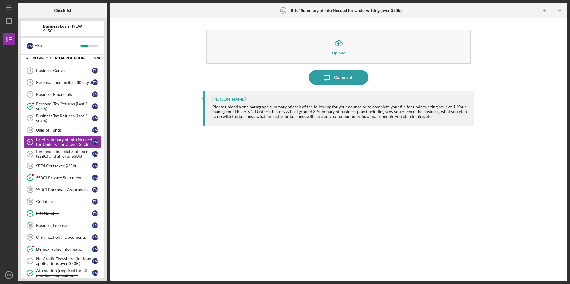
click at [48, 153] on div "Personal Financial Statement (SSBCI and all over $50k)" at bounding box center [64, 154] width 56 height 10
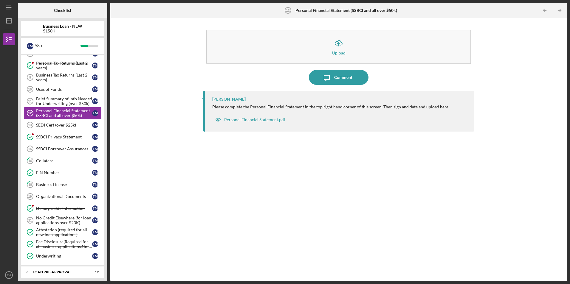
scroll to position [89, 0]
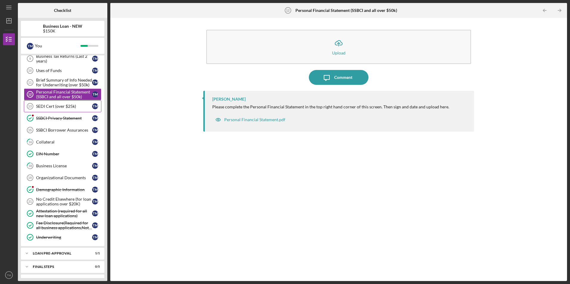
click at [60, 108] on div "SEDI Cert (over $25k)" at bounding box center [64, 106] width 56 height 5
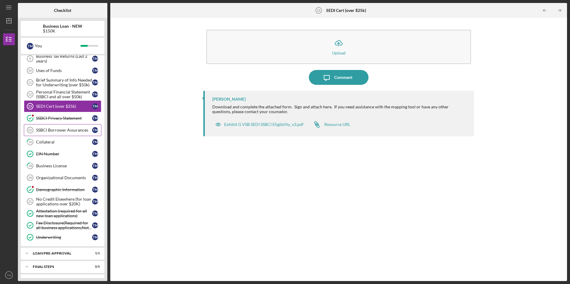
click at [47, 133] on div "SSBCI Borrower Assurances" at bounding box center [64, 130] width 56 height 5
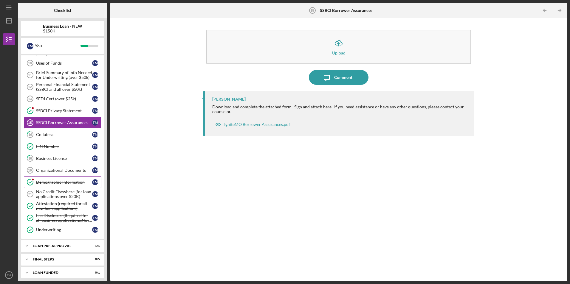
scroll to position [101, 0]
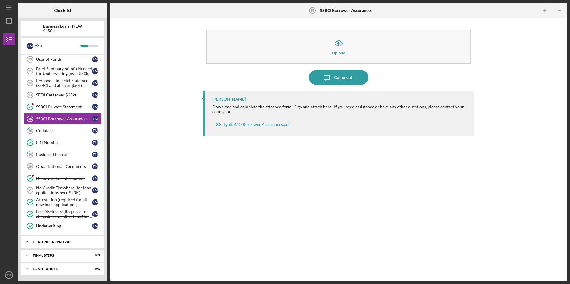
click at [53, 244] on div "LOAN PRE-APPROVAL" at bounding box center [65, 243] width 64 height 4
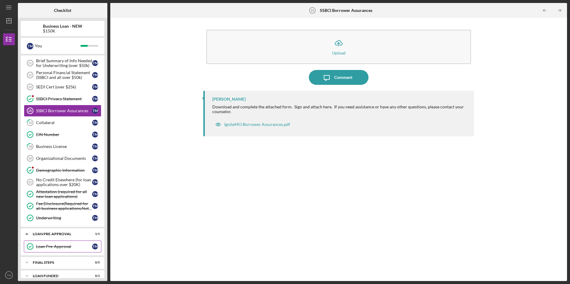
scroll to position [116, 0]
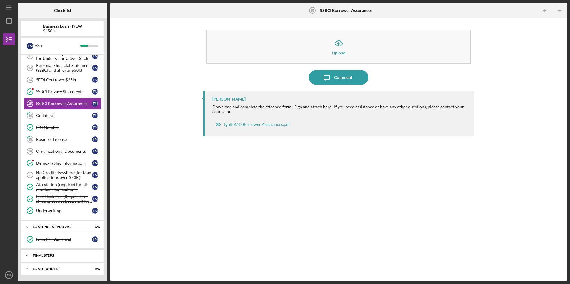
click at [42, 251] on div "Icon/Expander FINAL STEPS 0 / 5" at bounding box center [62, 256] width 83 height 12
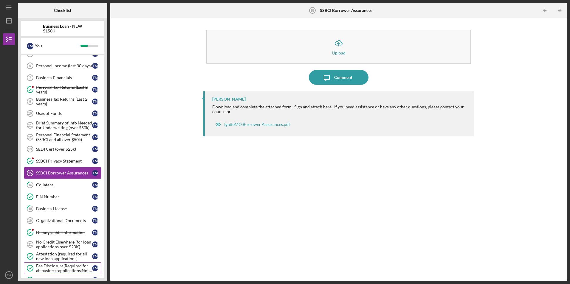
scroll to position [0, 0]
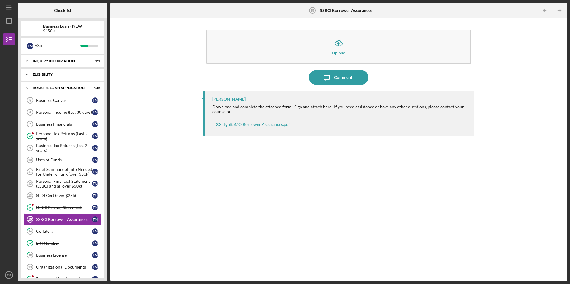
click at [44, 72] on div "Icon/Expander ELIGIBILITY 1 / 1" at bounding box center [62, 75] width 83 height 12
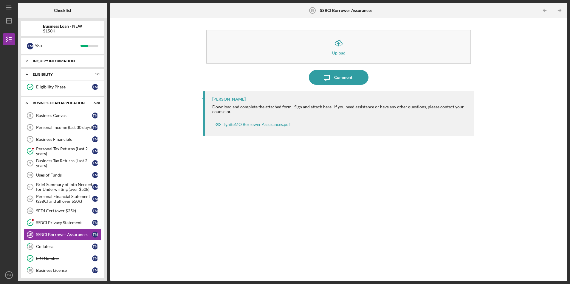
click at [49, 61] on div "INQUIRY INFORMATION" at bounding box center [65, 61] width 64 height 4
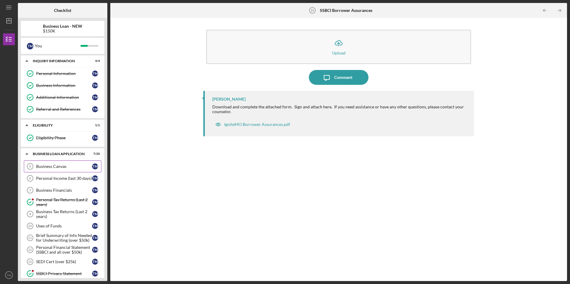
click at [43, 165] on div "Business Canvas" at bounding box center [64, 166] width 56 height 5
